Goal: Task Accomplishment & Management: Manage account settings

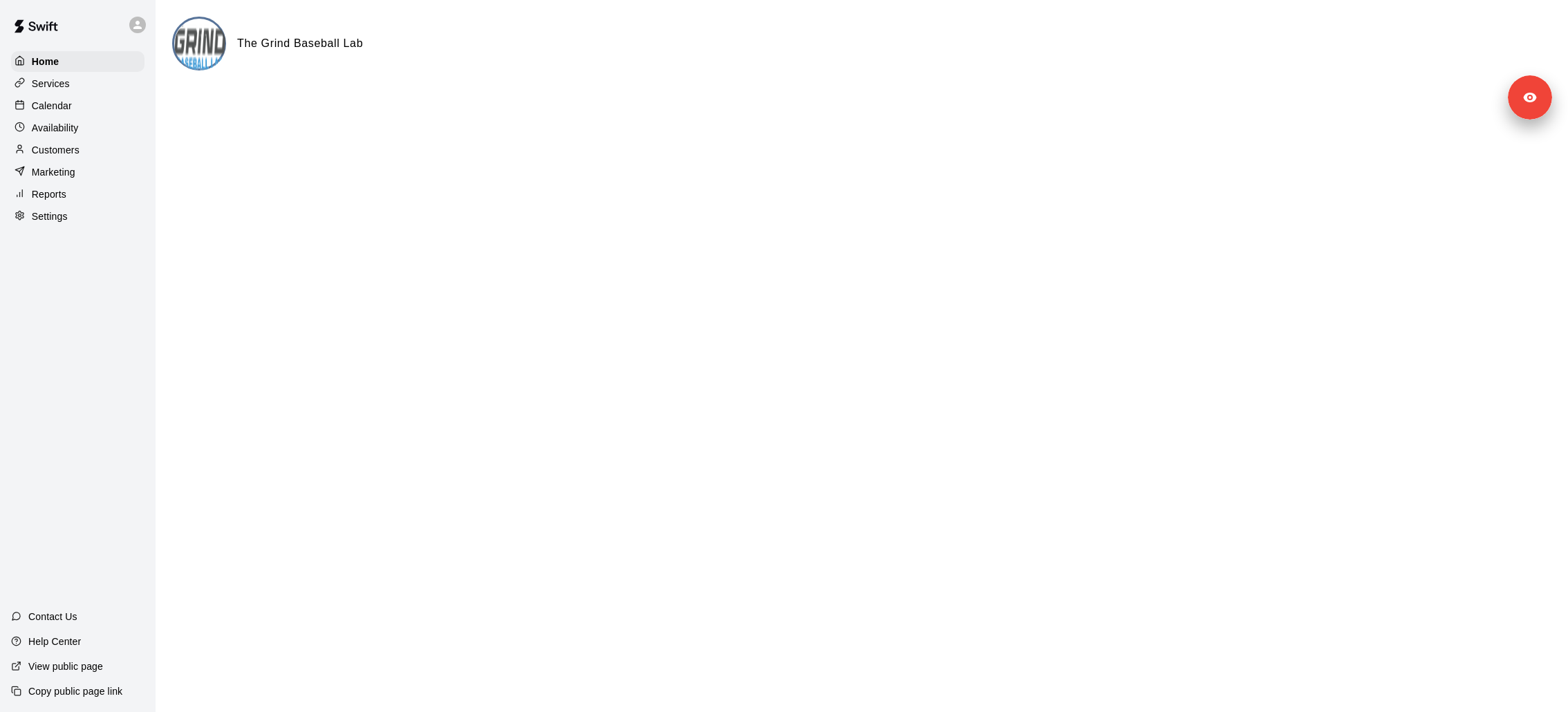
click at [87, 106] on div "Calendar" at bounding box center [77, 106] width 133 height 20
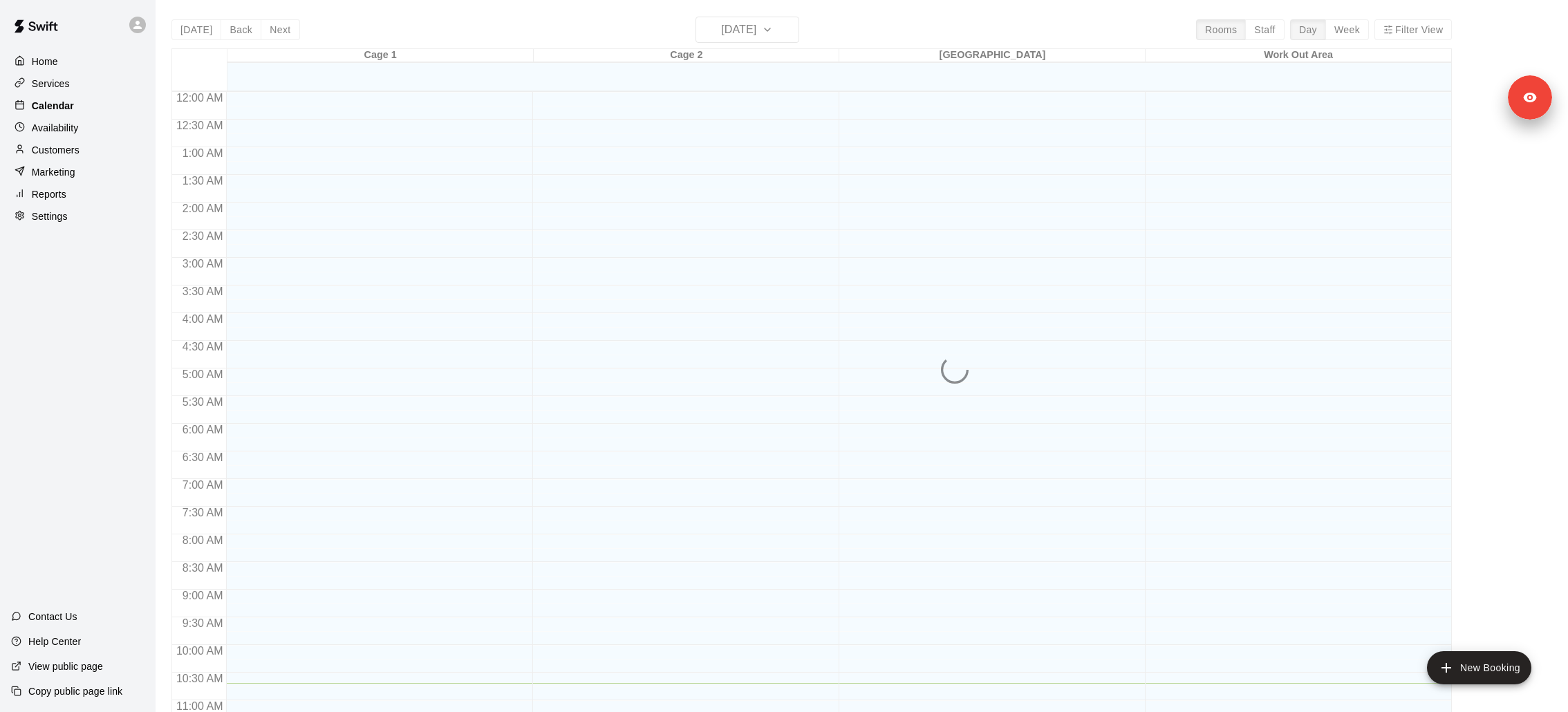
scroll to position [592, 0]
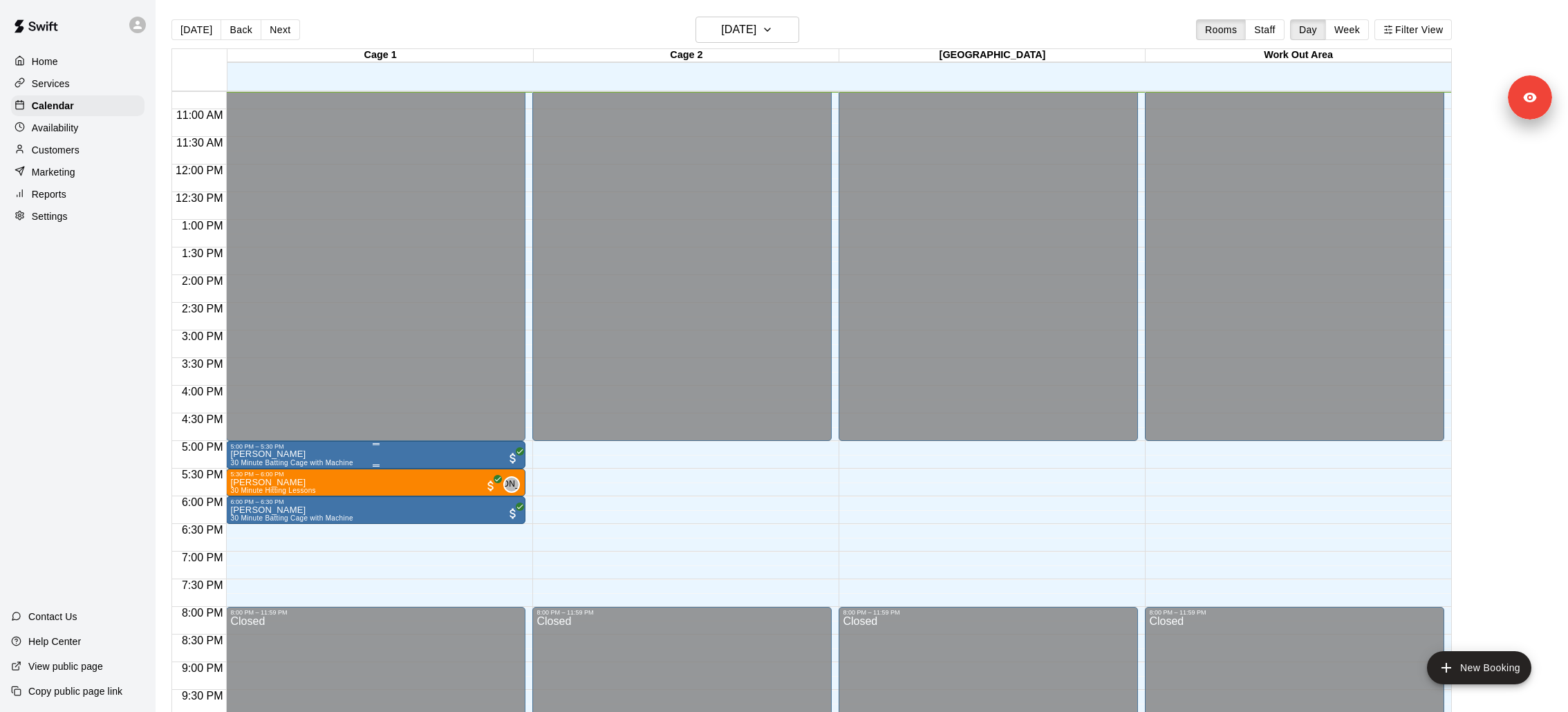
click at [230, 475] on button "edit" at bounding box center [244, 498] width 28 height 27
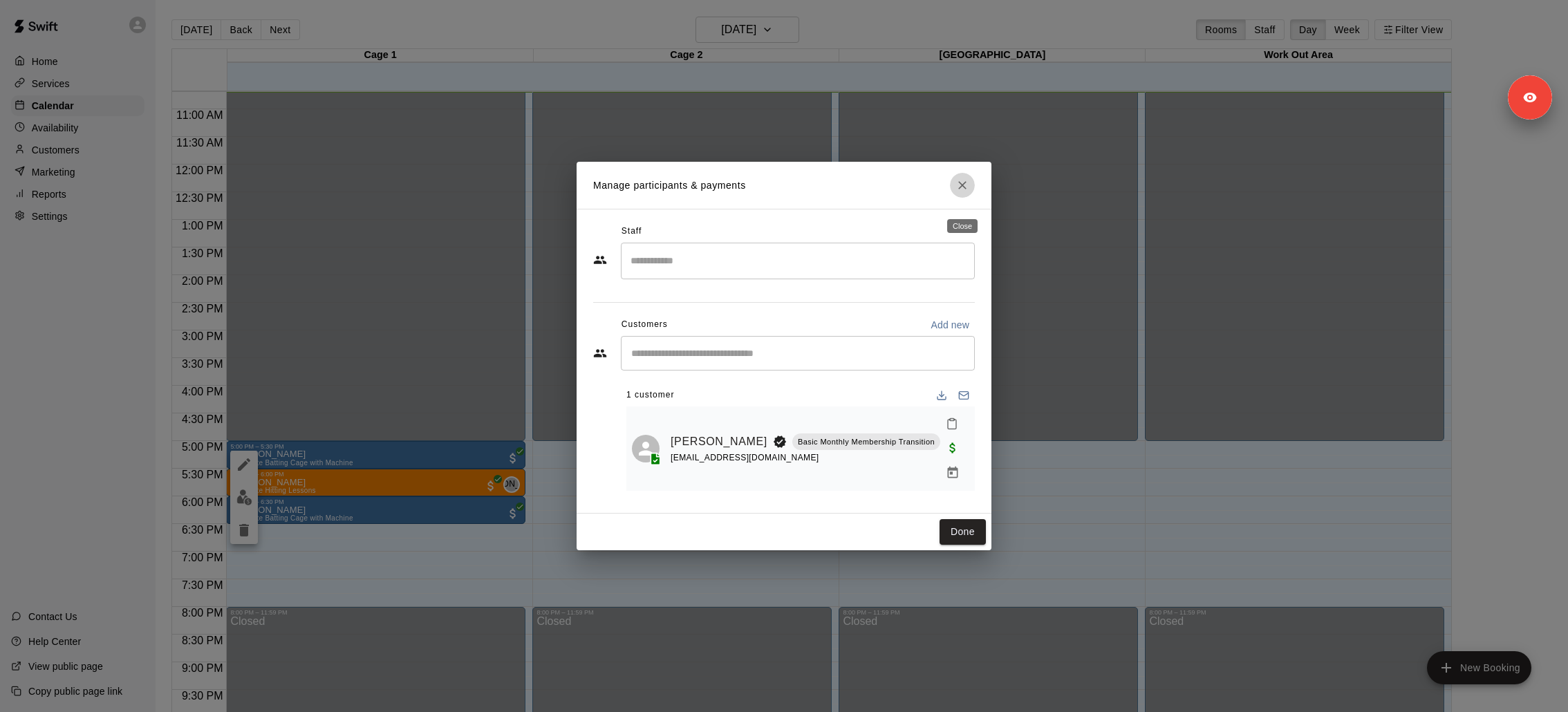
click at [959, 192] on icon "Close" at bounding box center [962, 186] width 14 height 14
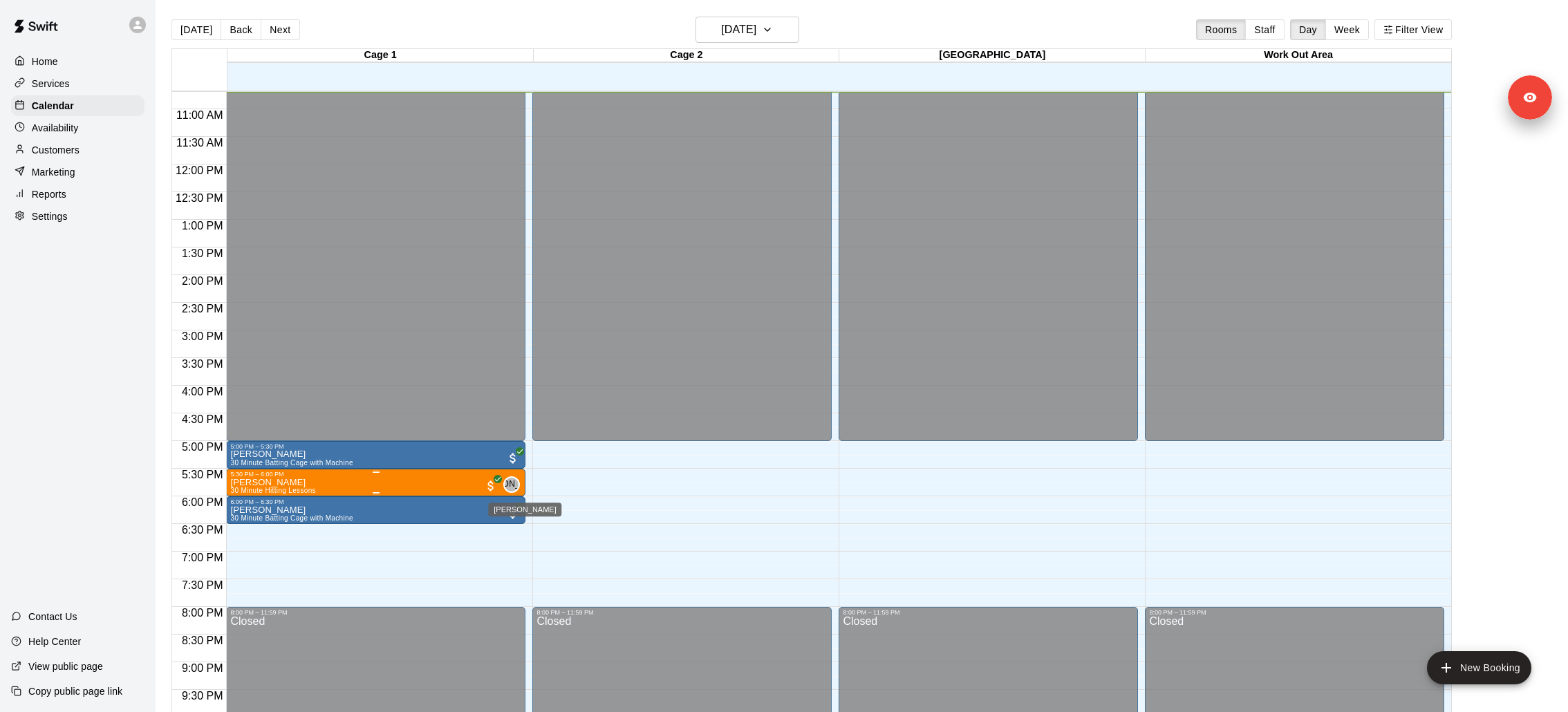
click at [516, 475] on span "JA" at bounding box center [512, 485] width 72 height 14
click at [518, 475] on img "edit" at bounding box center [521, 525] width 16 height 16
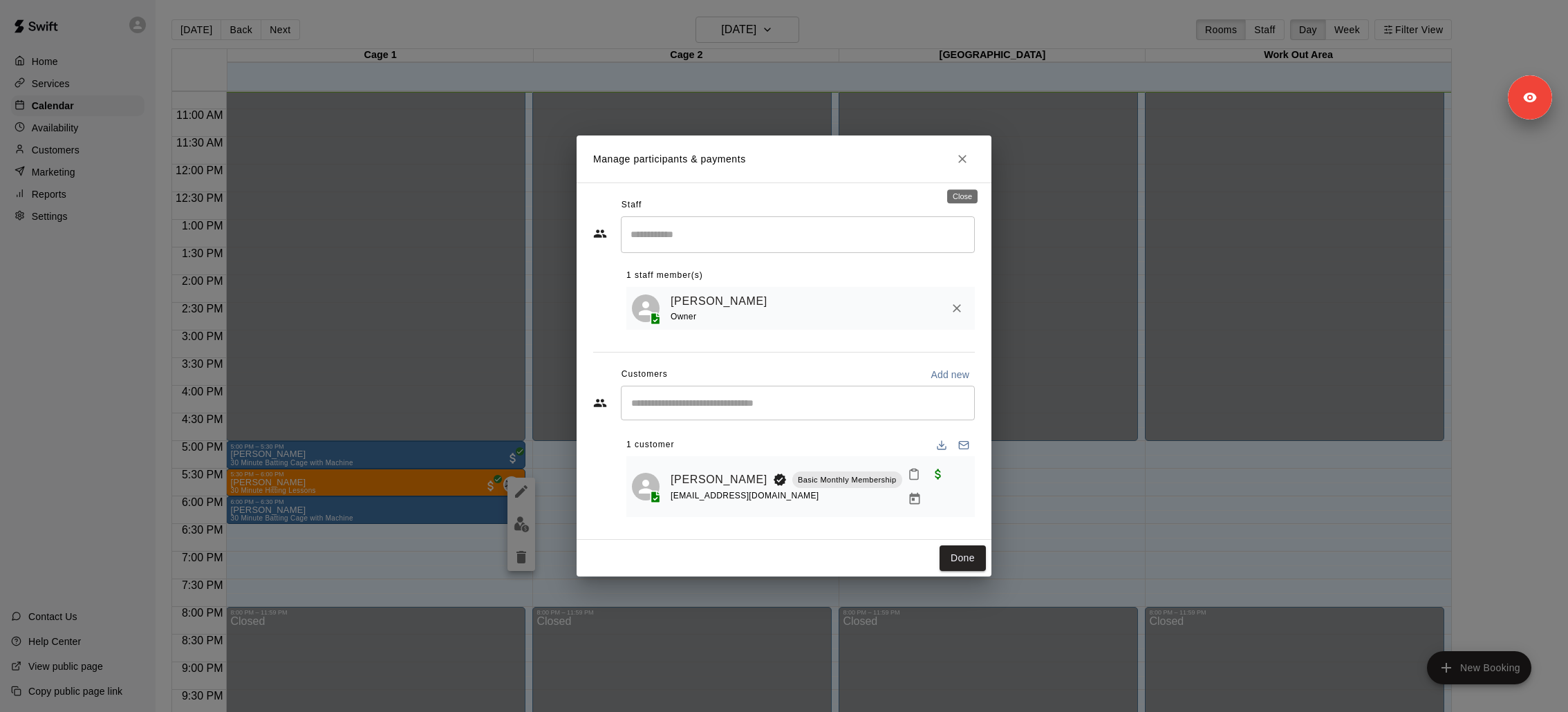
click at [964, 166] on icon "Close" at bounding box center [962, 159] width 14 height 14
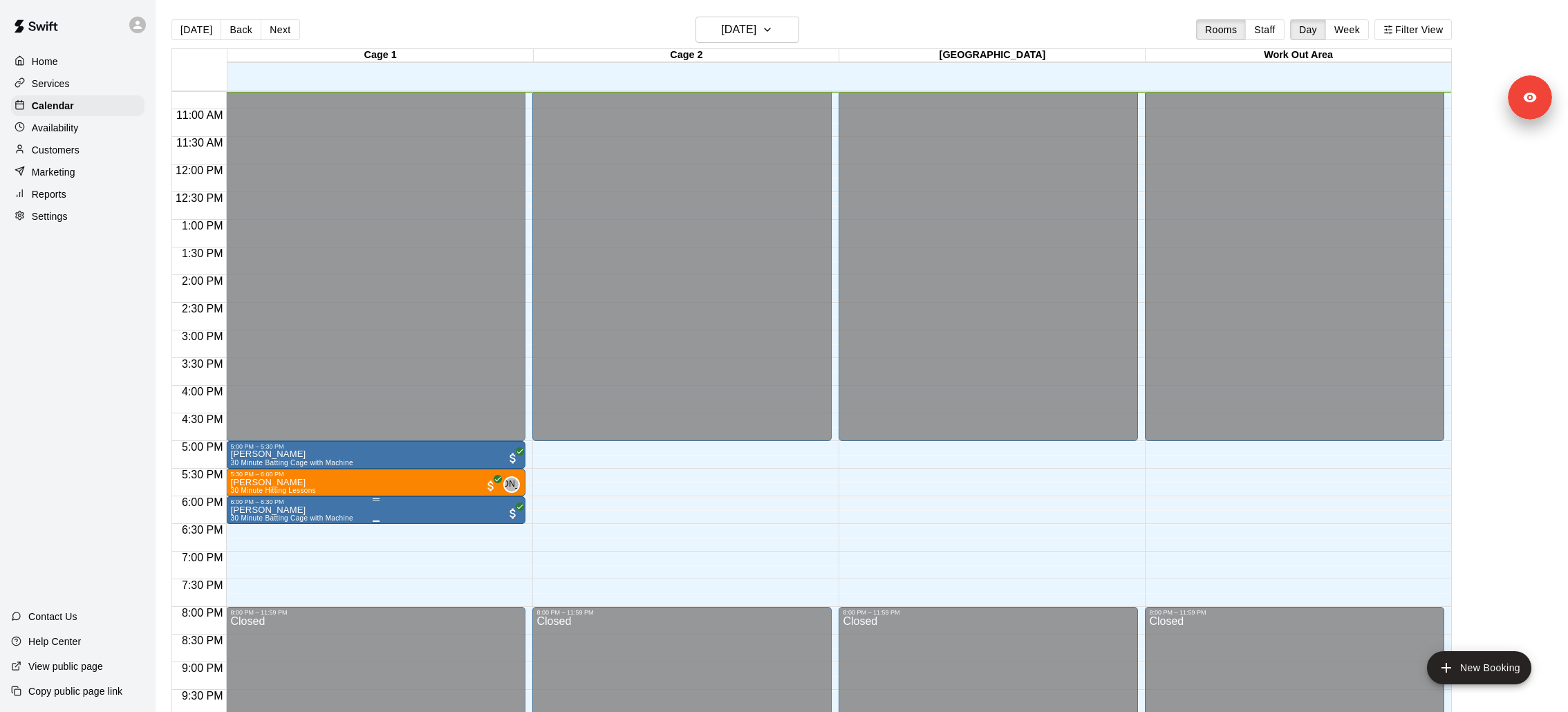
click at [253, 475] on button "edit" at bounding box center [244, 553] width 28 height 27
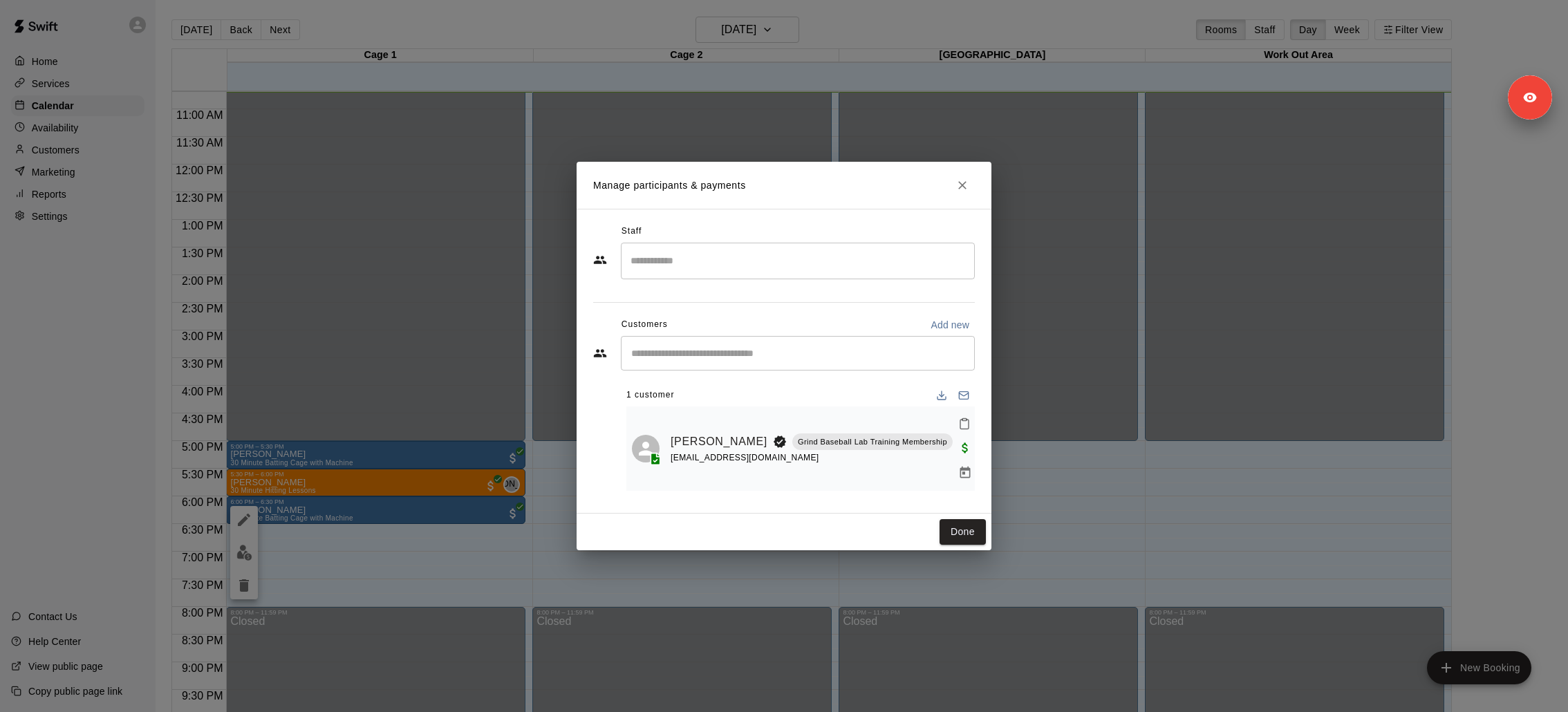
click at [974, 186] on h2 "Manage participants & payments" at bounding box center [784, 185] width 415 height 47
click at [962, 192] on icon "Close" at bounding box center [962, 186] width 14 height 14
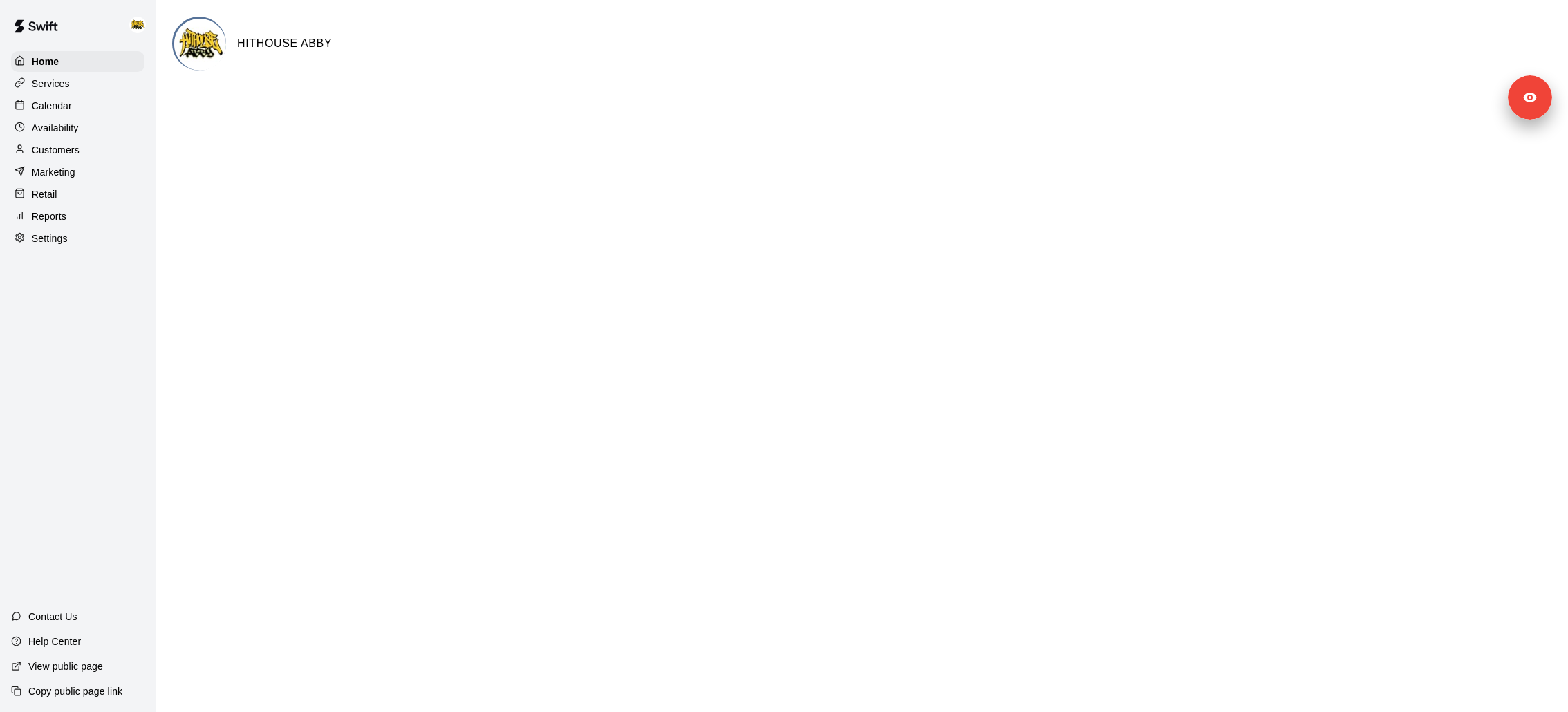
click at [75, 153] on p "Customers" at bounding box center [56, 150] width 47 height 14
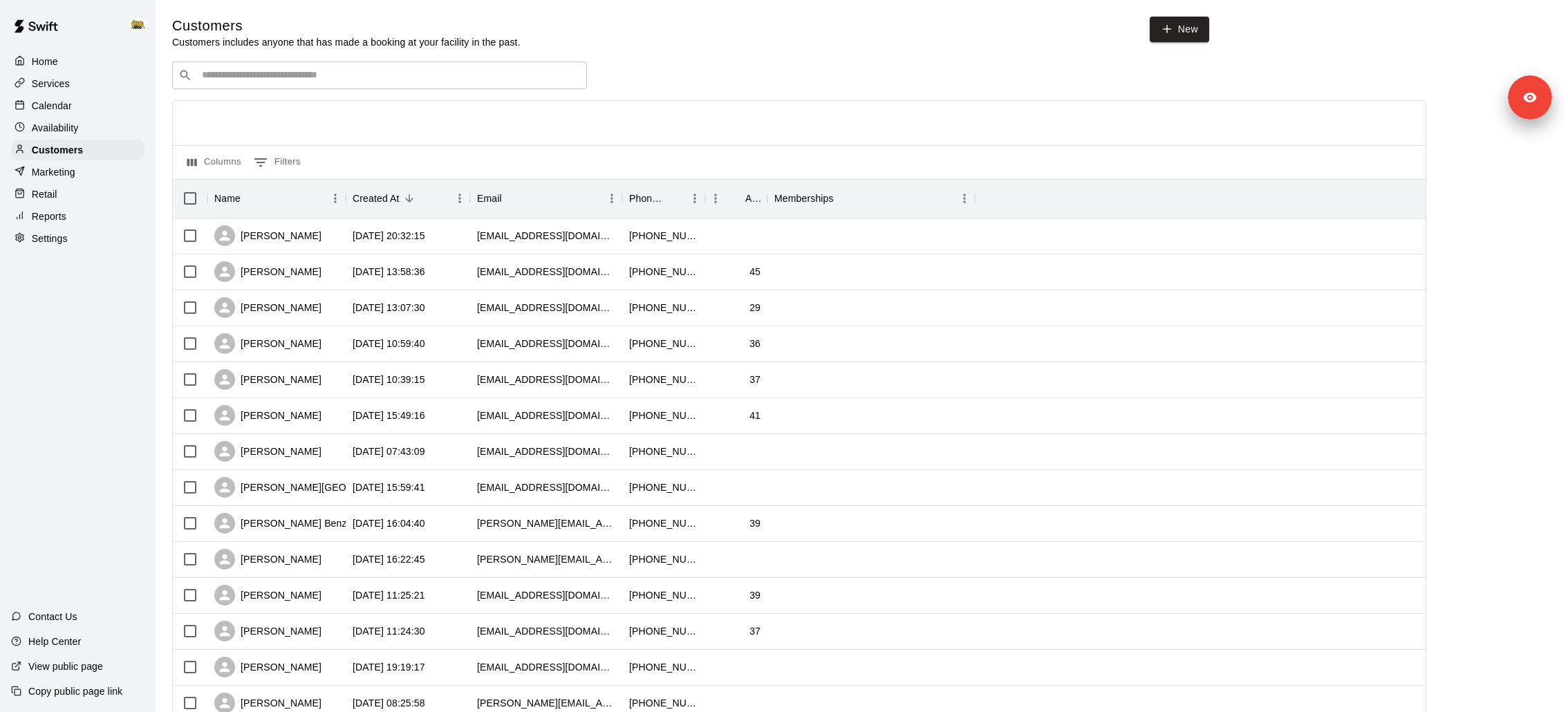
click at [246, 102] on div at bounding box center [799, 123] width 1253 height 44
click at [242, 81] on input "Search customers by name or email" at bounding box center [389, 75] width 383 height 14
paste input "**********"
type input "**********"
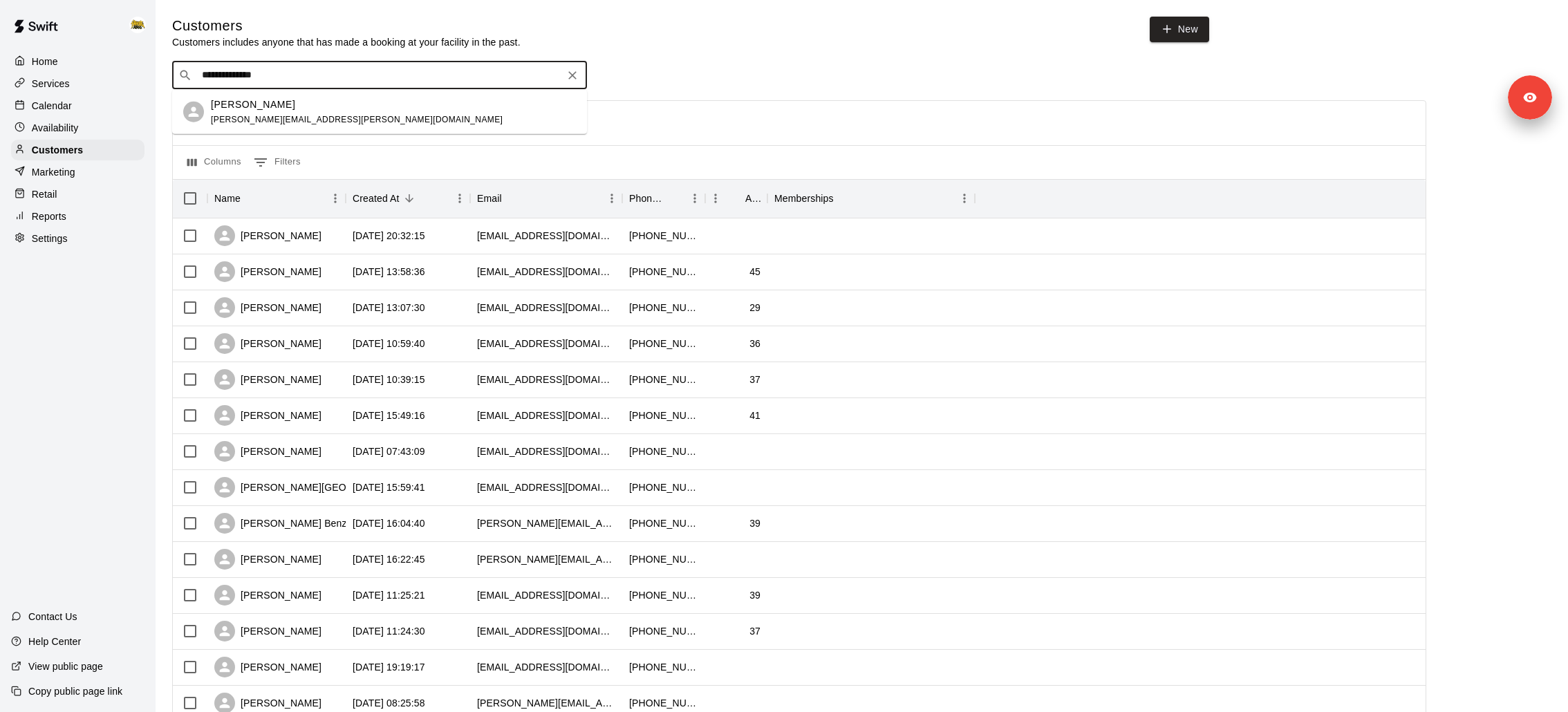
click at [269, 115] on span "[PERSON_NAME][EMAIL_ADDRESS][PERSON_NAME][DOMAIN_NAME]" at bounding box center [357, 119] width 291 height 9
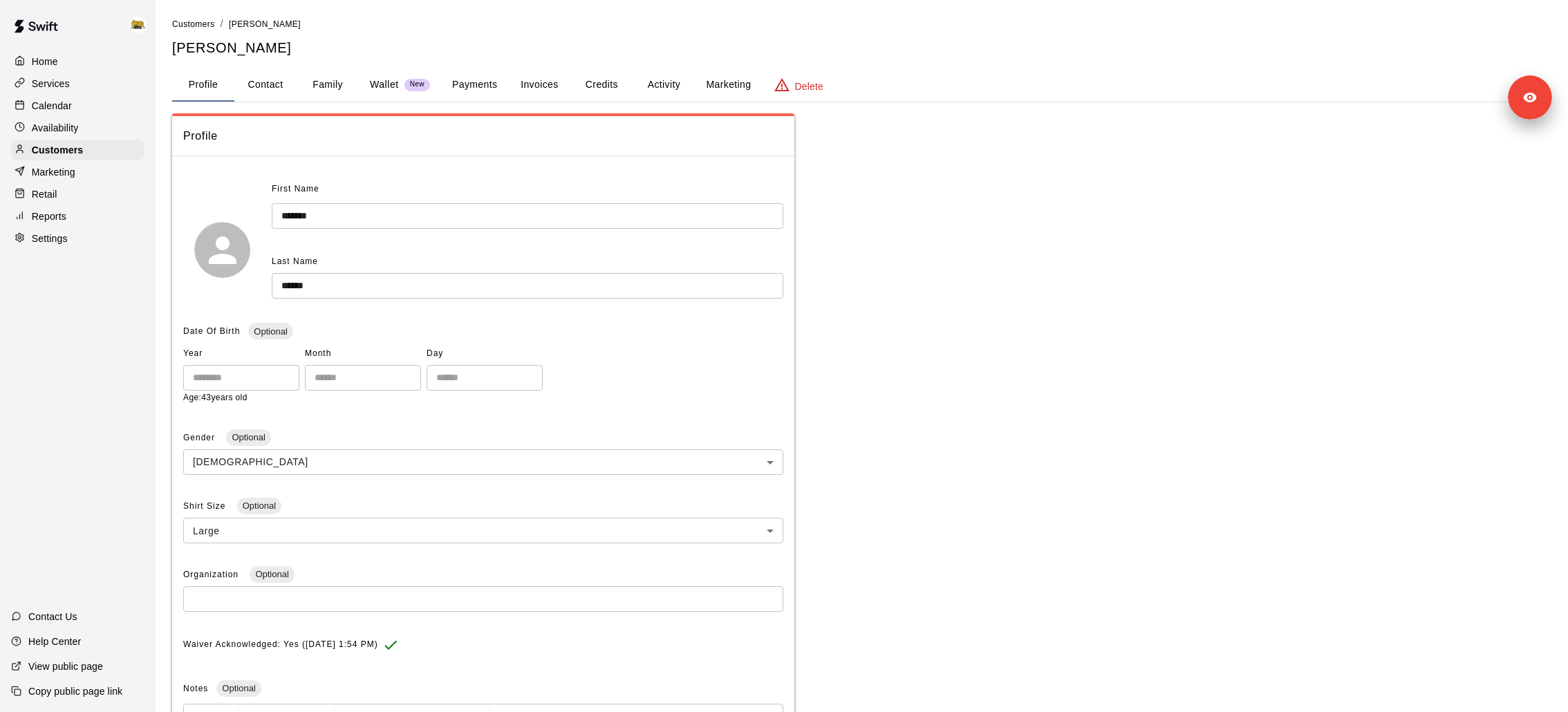
click at [451, 79] on button "Payments" at bounding box center [474, 85] width 67 height 33
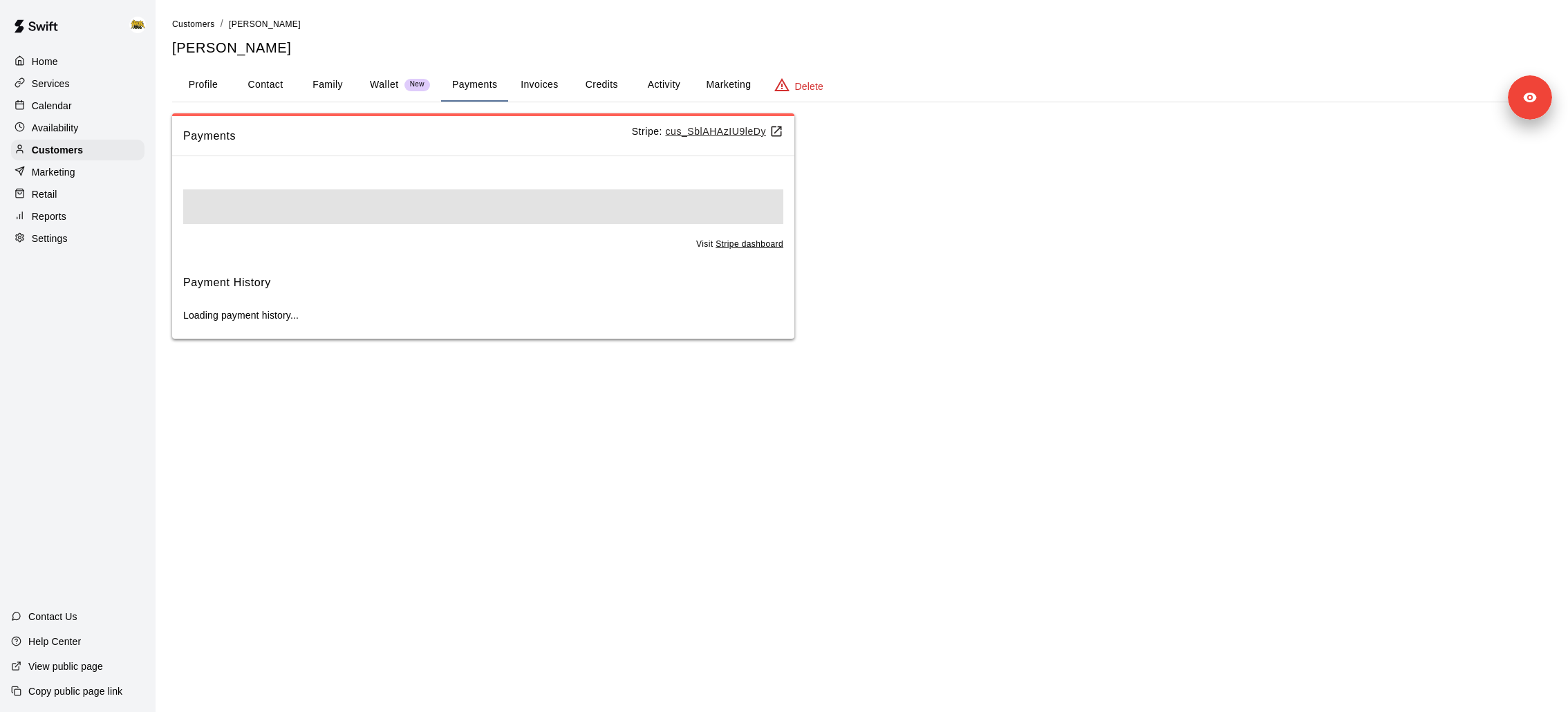
click at [706, 125] on p "Stripe: cus_SblAHAzIU9leDy" at bounding box center [707, 131] width 152 height 14
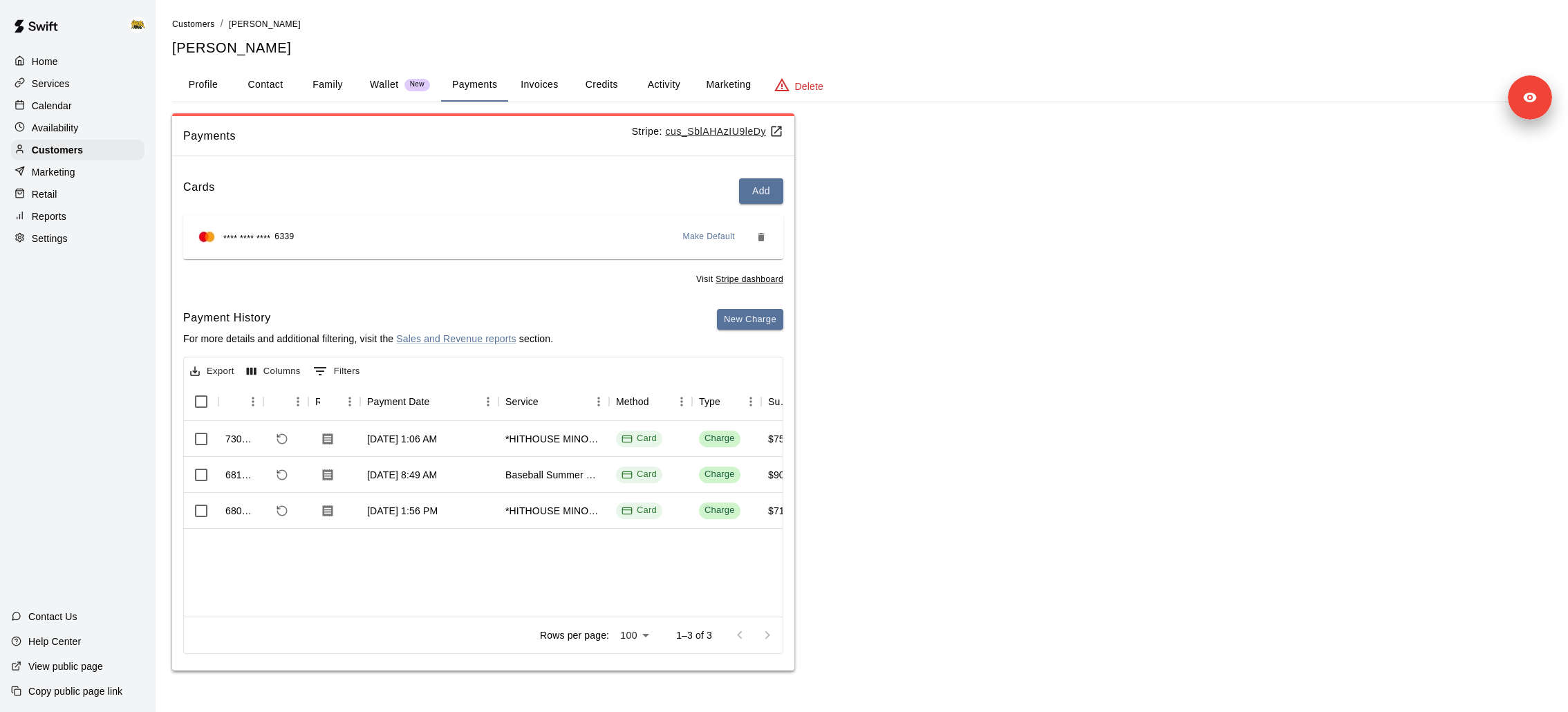
click at [702, 135] on u "cus_SblAHAzIU9leDy" at bounding box center [724, 131] width 118 height 11
click at [660, 89] on button "Activity" at bounding box center [663, 85] width 62 height 33
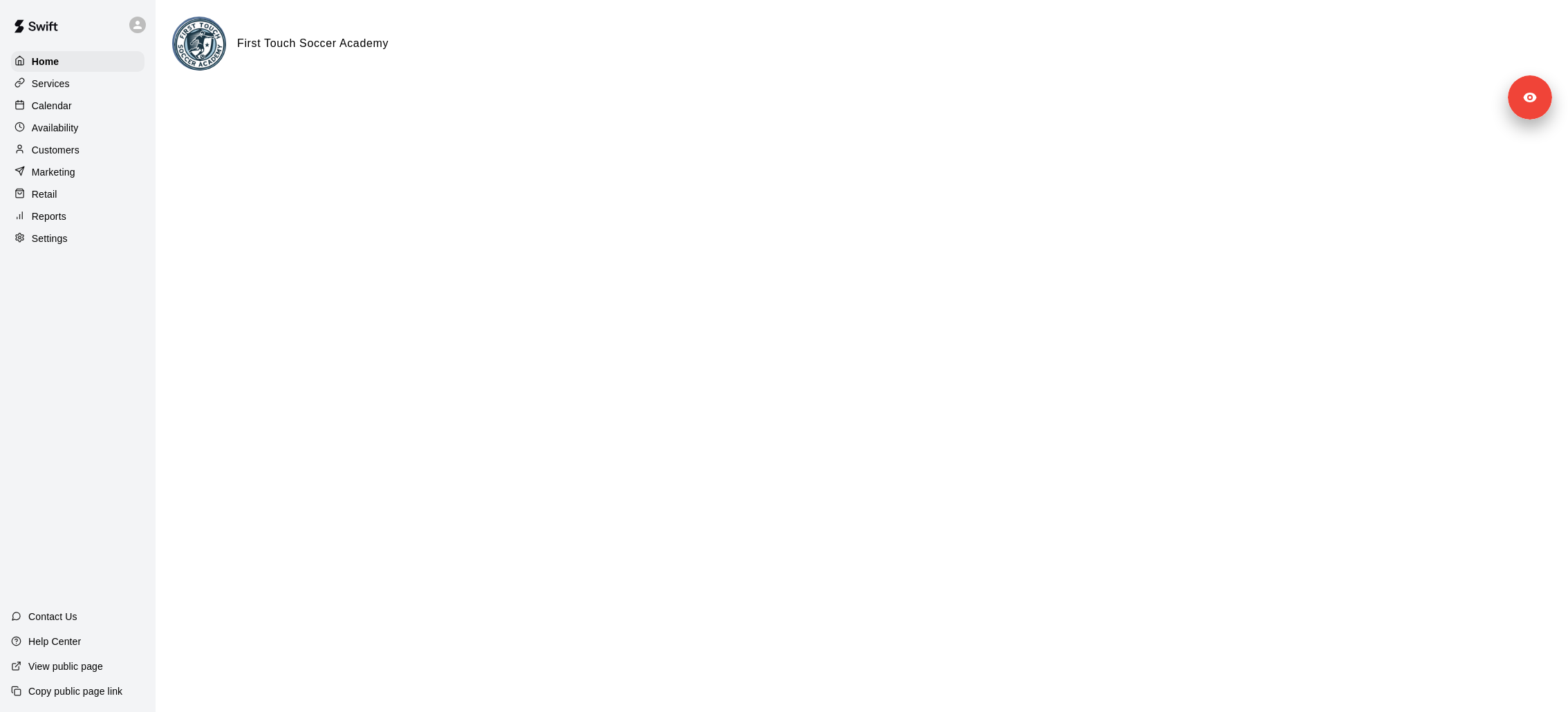
click at [137, 31] on div at bounding box center [138, 25] width 17 height 17
click at [64, 216] on div at bounding box center [784, 356] width 1568 height 712
click at [58, 190] on div "Retail" at bounding box center [77, 194] width 133 height 20
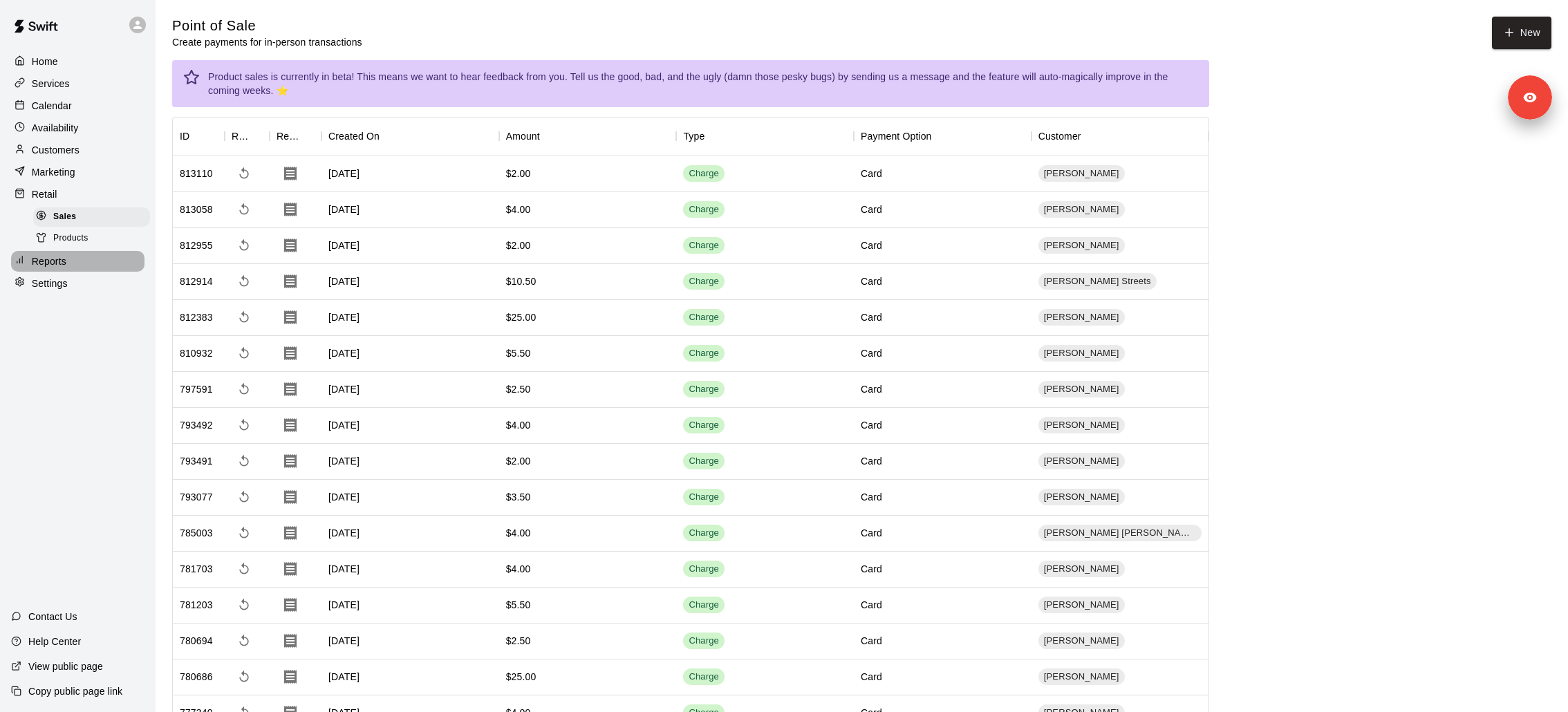
click at [77, 254] on div "Reports" at bounding box center [77, 261] width 133 height 20
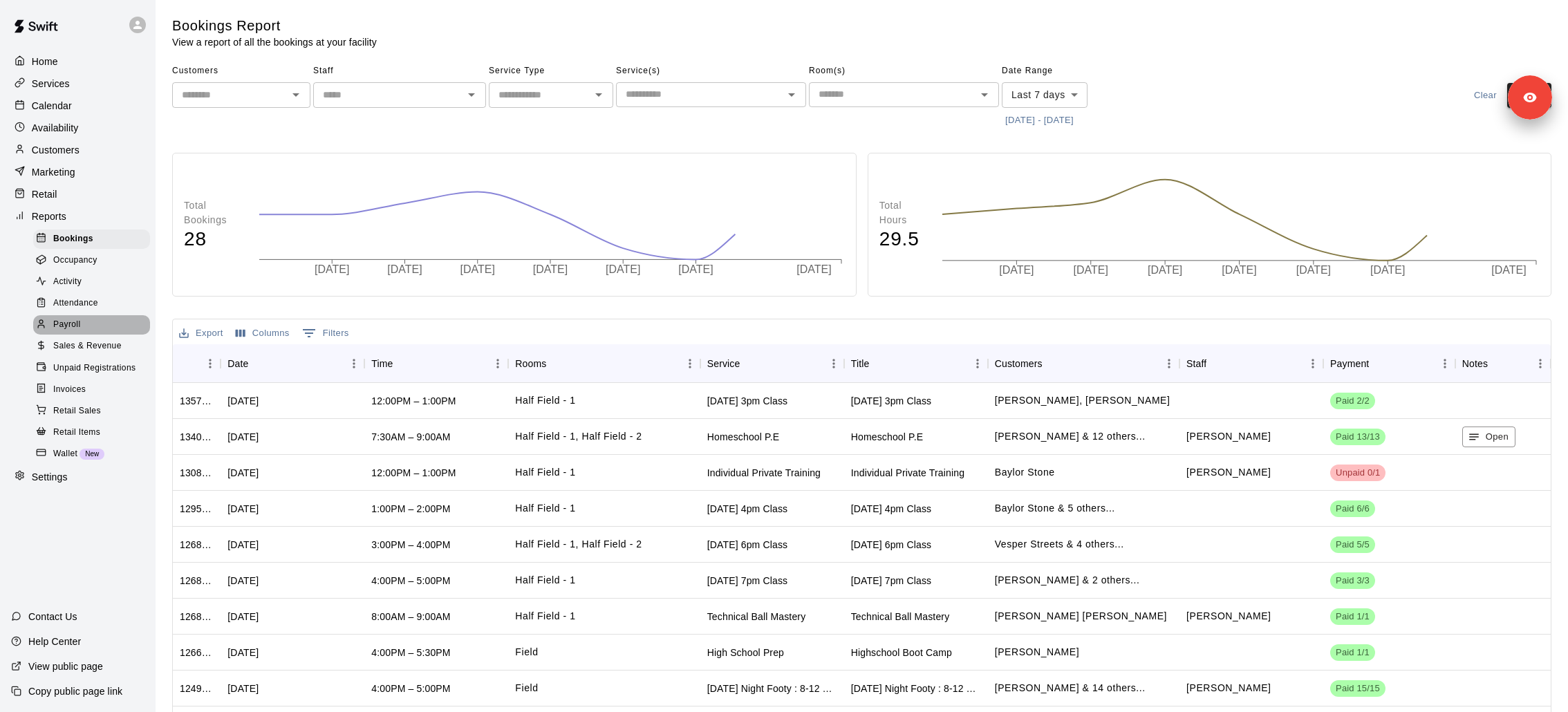
click at [85, 324] on div "Payroll" at bounding box center [91, 325] width 117 height 19
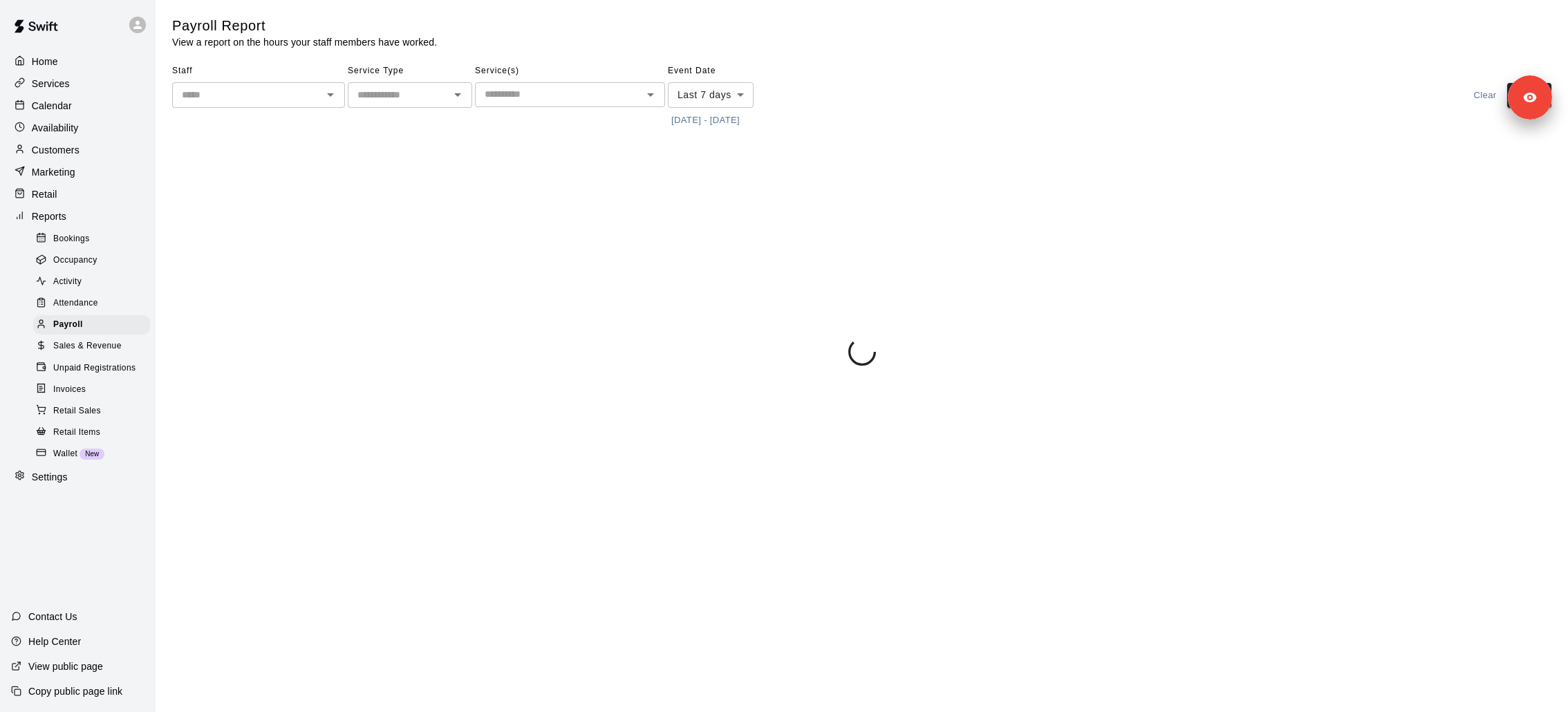
click at [100, 344] on span "Sales & Revenue" at bounding box center [87, 347] width 69 height 14
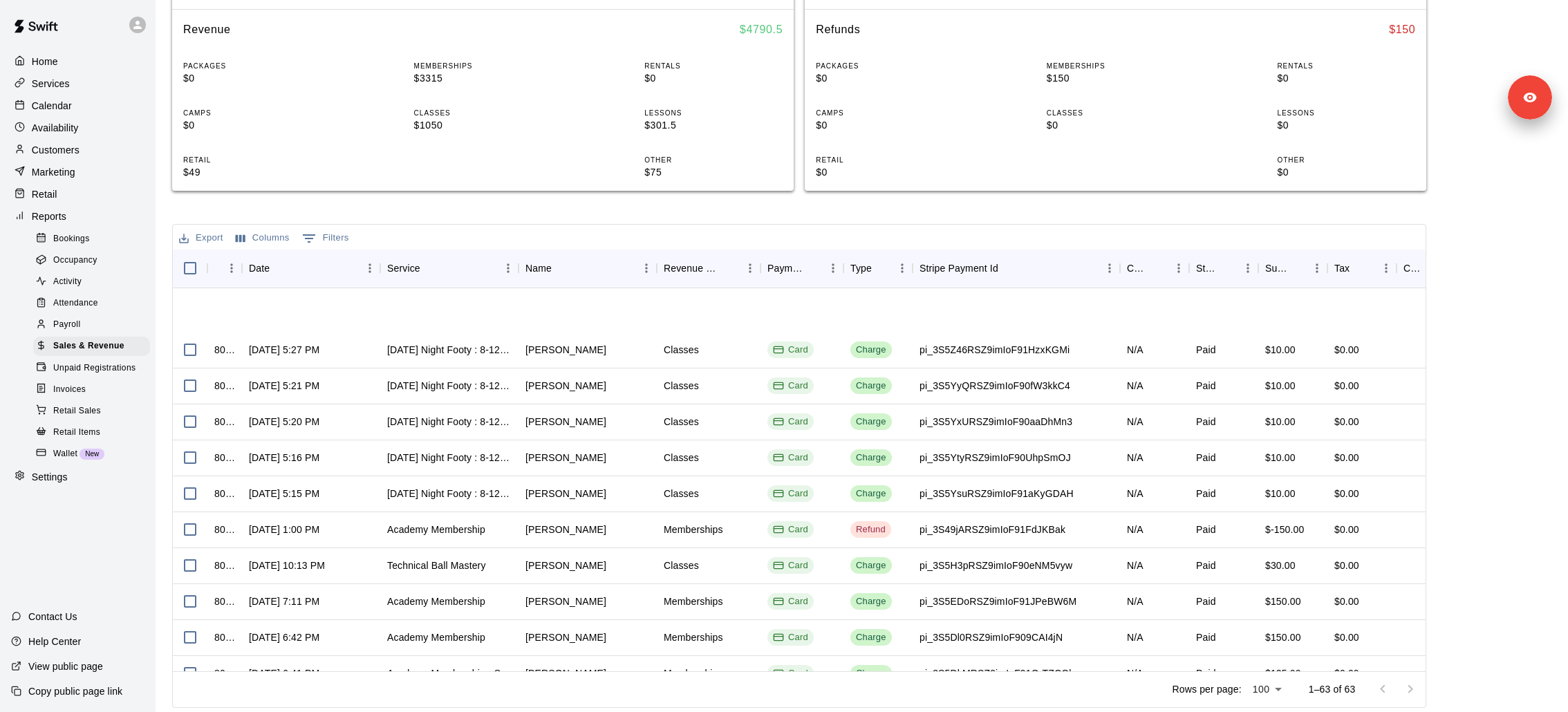
scroll to position [1882, 0]
